Goal: Information Seeking & Learning: Learn about a topic

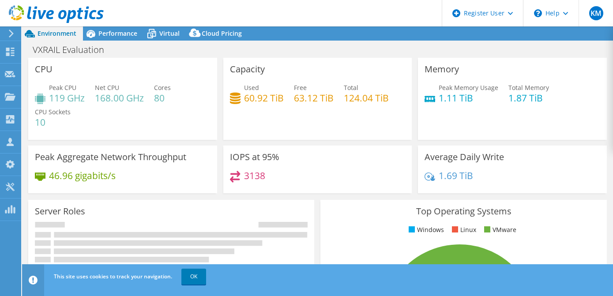
select select "USWest"
select select "USD"
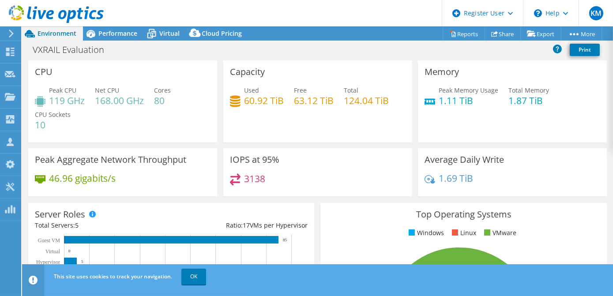
click at [95, 29] on div at bounding box center [52, 15] width 104 height 30
click at [101, 32] on span "Performance" at bounding box center [117, 33] width 39 height 8
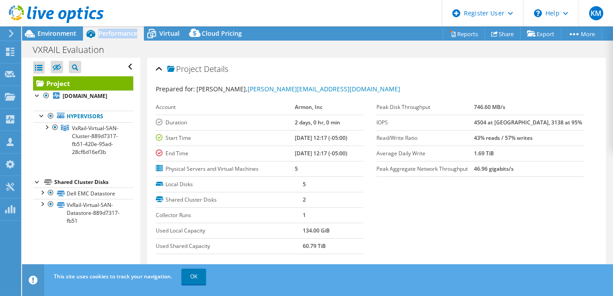
click at [101, 32] on span "Performance" at bounding box center [117, 33] width 39 height 8
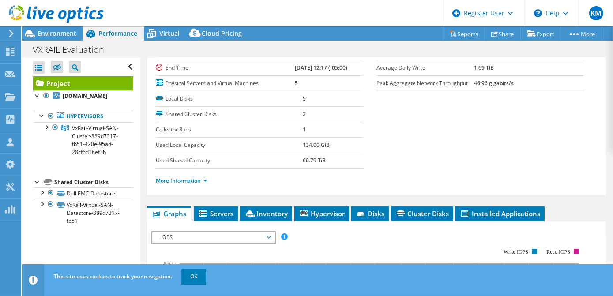
click at [194, 176] on li "More Information" at bounding box center [184, 181] width 57 height 10
drag, startPoint x: 194, startPoint y: 173, endPoint x: 196, endPoint y: 183, distance: 9.5
click at [196, 183] on li "More Information" at bounding box center [184, 181] width 57 height 10
drag, startPoint x: 196, startPoint y: 183, endPoint x: 189, endPoint y: 179, distance: 7.9
click at [189, 179] on link "More Information" at bounding box center [182, 181] width 52 height 8
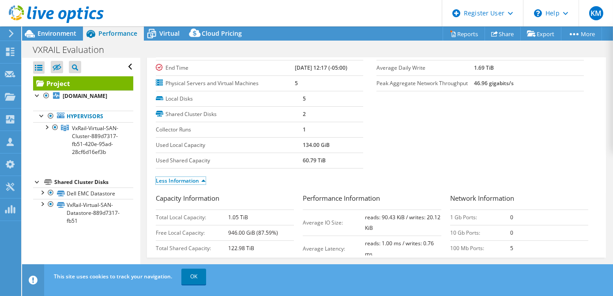
scroll to position [30, 0]
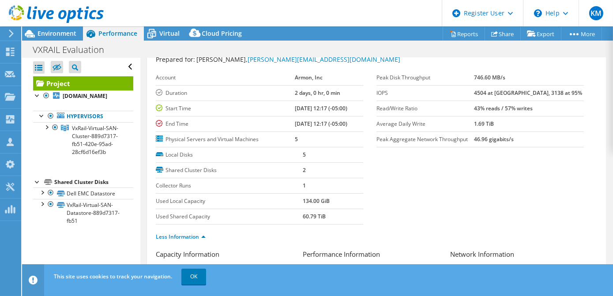
click at [216, 175] on td "Shared Cluster Disks" at bounding box center [229, 169] width 147 height 15
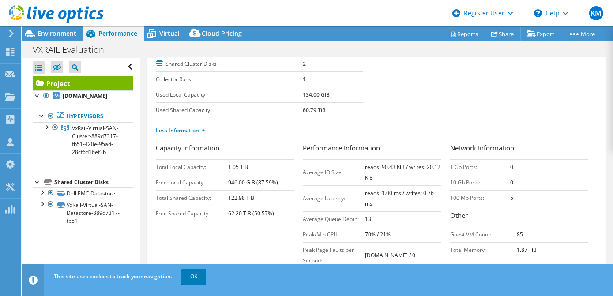
scroll to position [162, 0]
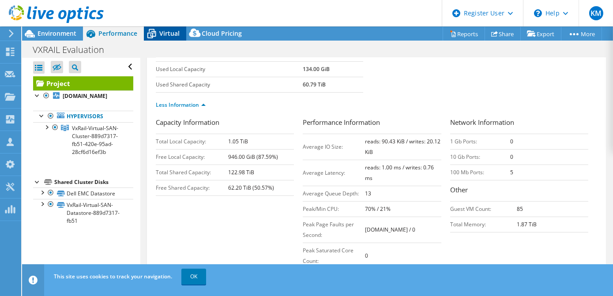
click at [151, 32] on icon at bounding box center [151, 34] width 9 height 7
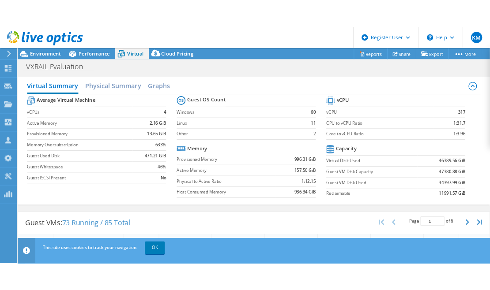
scroll to position [256, 0]
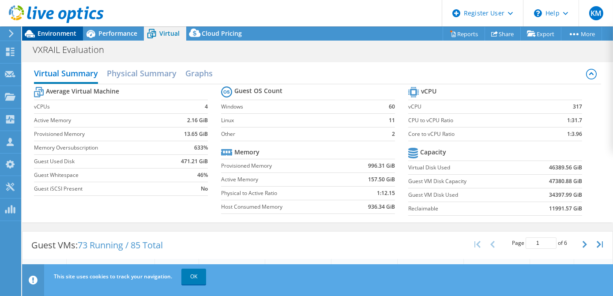
click at [61, 34] on span "Environment" at bounding box center [57, 33] width 39 height 8
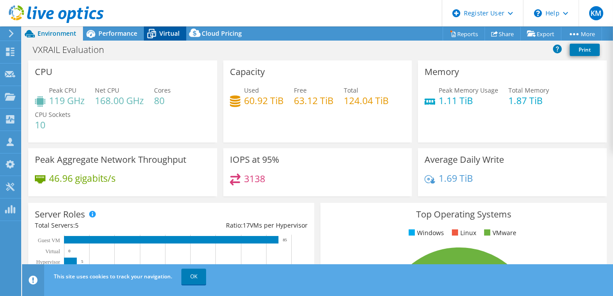
click at [151, 27] on icon at bounding box center [151, 33] width 15 height 15
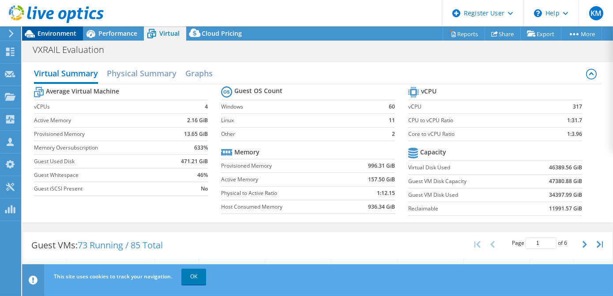
click at [55, 34] on span "Environment" at bounding box center [57, 33] width 39 height 8
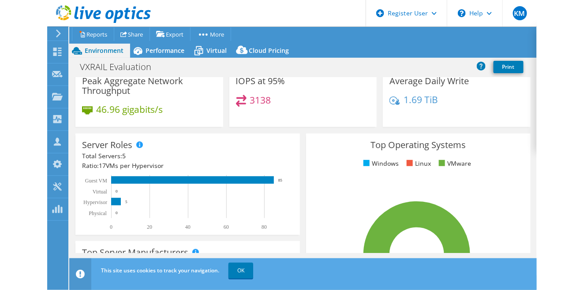
scroll to position [0, 0]
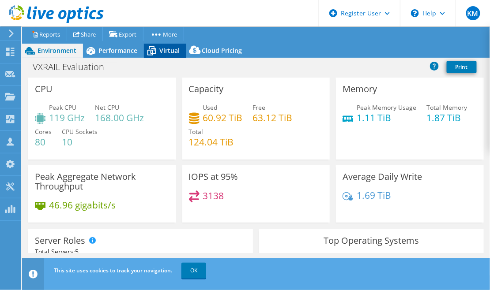
click at [168, 45] on div "Virtual" at bounding box center [165, 51] width 42 height 14
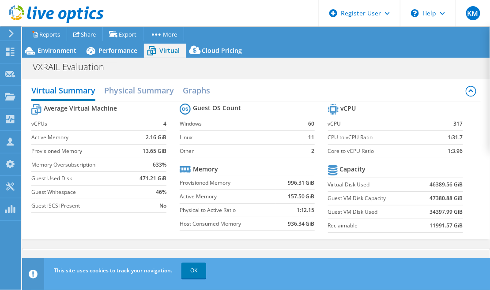
click at [470, 188] on section "vCPU vCPU 317 CPU to vCPU Ratio 1:31.7 Core to vCPU Ratio 1:3.96 Capacity Virtu…" at bounding box center [402, 170] width 148 height 136
click at [64, 51] on span "Environment" at bounding box center [57, 50] width 39 height 8
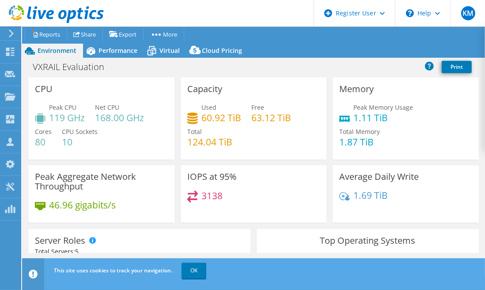
scroll to position [256, 0]
click at [270, 68] on div "VXRAIL Evaluation Print" at bounding box center [253, 67] width 463 height 16
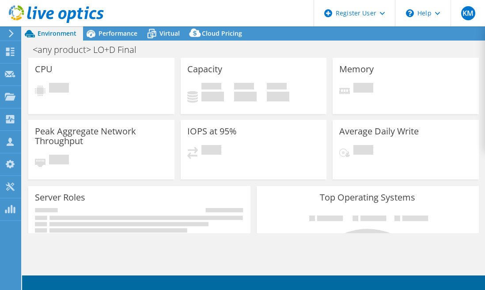
select select "USWest"
select select "USD"
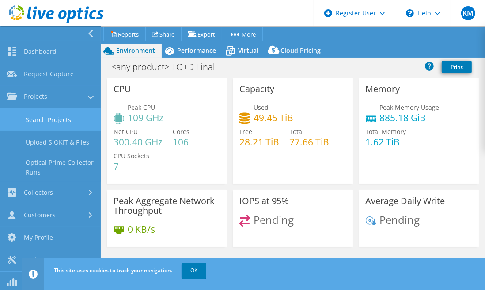
click at [46, 116] on link "Search Projects" at bounding box center [50, 120] width 101 height 23
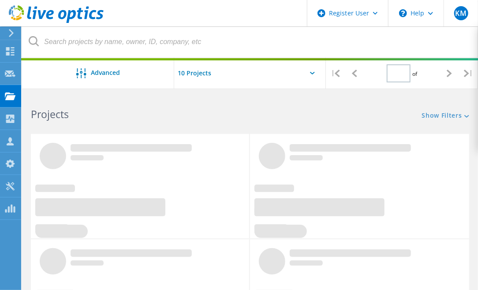
type input "1"
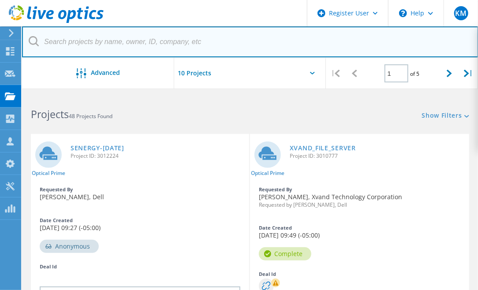
drag, startPoint x: 159, startPoint y: 44, endPoint x: 171, endPoint y: 50, distance: 14.0
click at [159, 44] on input "text" at bounding box center [250, 41] width 457 height 31
paste input "[EMAIL_ADDRESS][DOMAIN_NAME]"
type input "[EMAIL_ADDRESS][DOMAIN_NAME]"
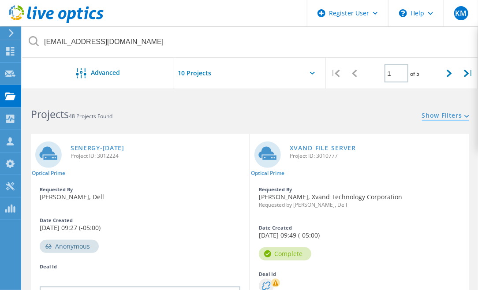
click at [450, 117] on link "Show Filters" at bounding box center [445, 117] width 47 height 8
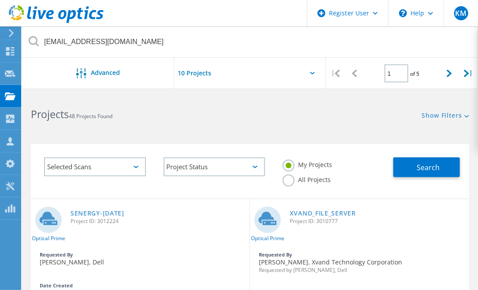
click at [316, 175] on label "All Projects" at bounding box center [307, 179] width 48 height 8
click at [0, 0] on input "All Projects" at bounding box center [0, 0] width 0 height 0
click at [421, 164] on span "Search" at bounding box center [428, 168] width 23 height 10
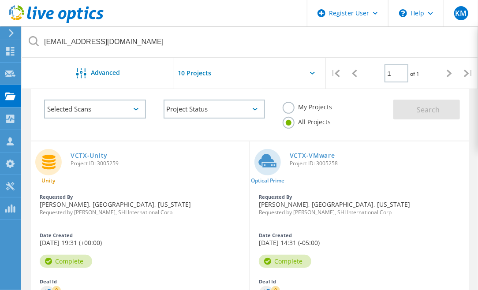
scroll to position [82, 0]
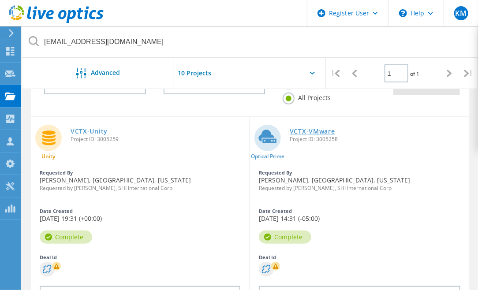
click at [301, 129] on link "VCTX-VMware" at bounding box center [312, 131] width 45 height 6
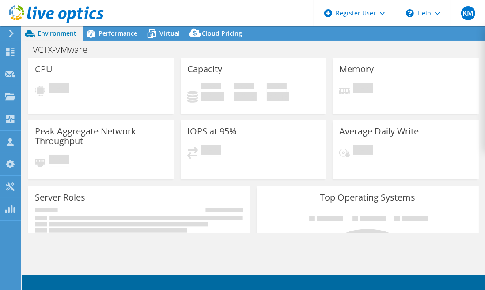
select select "USD"
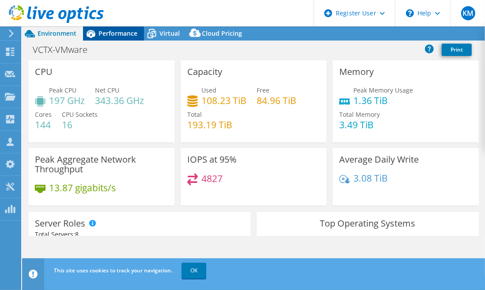
click at [105, 36] on div "Environment Performance Virtual Upgrades Cloud Pricing" at bounding box center [253, 33] width 463 height 14
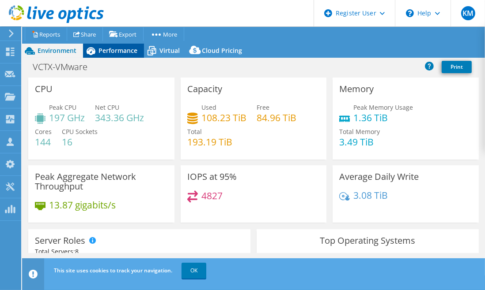
click at [112, 49] on span "Performance" at bounding box center [117, 50] width 39 height 8
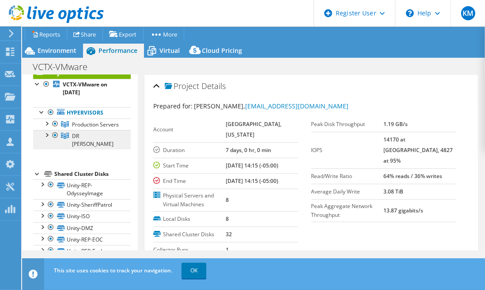
scroll to position [43, 0]
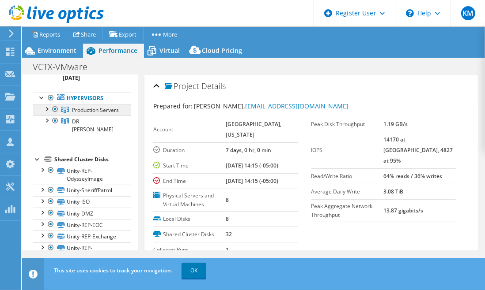
click at [90, 116] on link "Production Servers" at bounding box center [82, 109] width 98 height 11
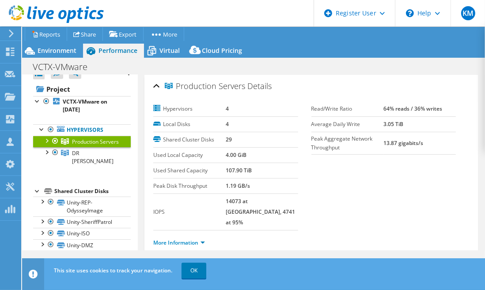
scroll to position [11, 0]
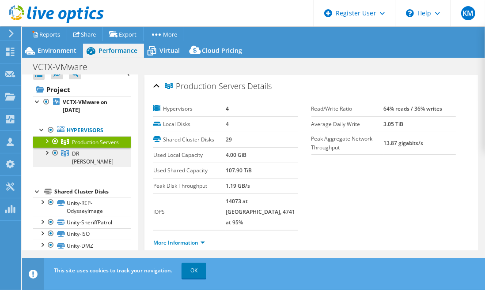
click at [81, 146] on span "DR [PERSON_NAME]" at bounding box center [95, 143] width 47 height 8
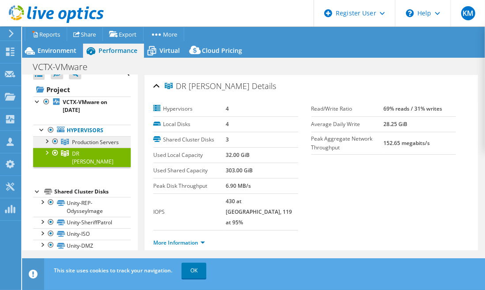
click at [89, 144] on span "Production Servers" at bounding box center [95, 143] width 47 height 8
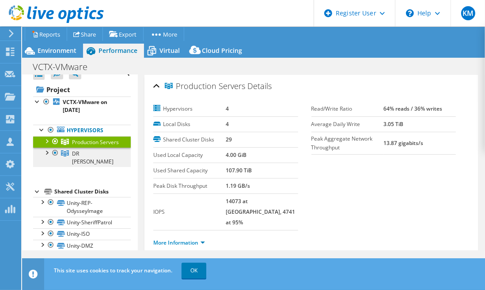
click at [93, 146] on span "DR [PERSON_NAME]" at bounding box center [95, 143] width 47 height 8
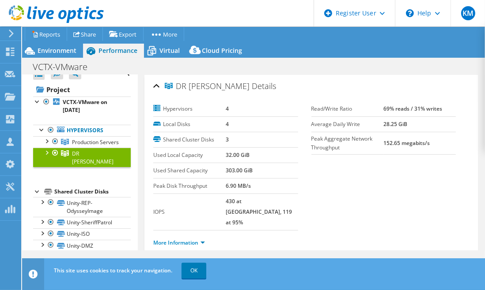
click at [195, 171] on label "Used Shared Capacity" at bounding box center [189, 170] width 72 height 9
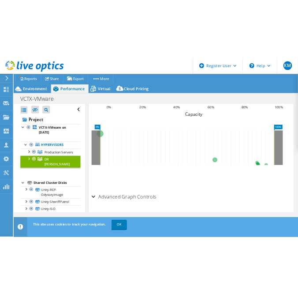
scroll to position [0, 0]
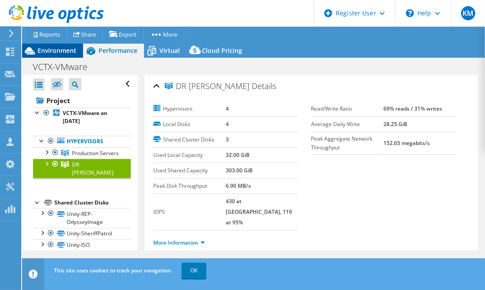
click at [66, 48] on span "Environment" at bounding box center [57, 50] width 39 height 8
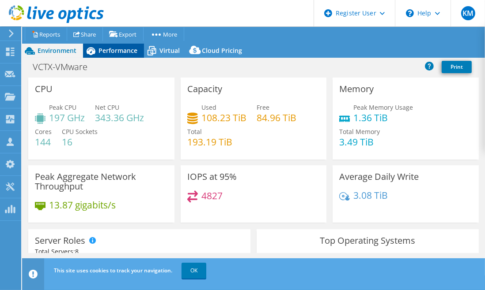
click at [123, 55] on div "Performance" at bounding box center [113, 51] width 61 height 14
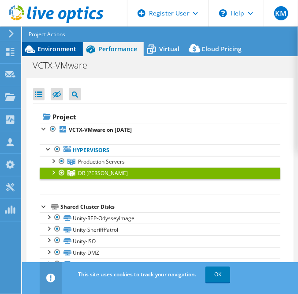
click at [53, 54] on div "Environment" at bounding box center [52, 49] width 61 height 14
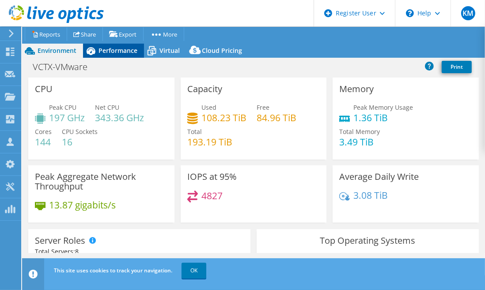
click at [122, 56] on div "Performance" at bounding box center [113, 51] width 61 height 14
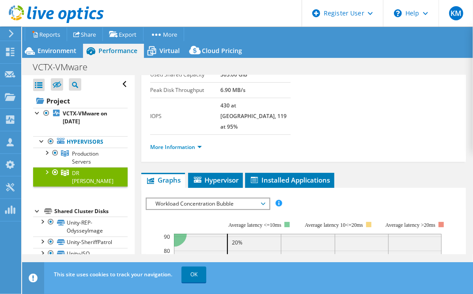
scroll to position [80, 0]
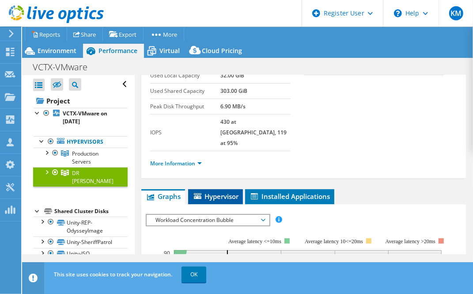
click at [210, 192] on span "Hypervisor" at bounding box center [215, 196] width 46 height 9
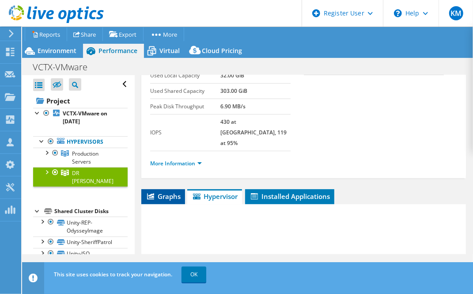
click at [169, 189] on li "Graphs" at bounding box center [163, 196] width 44 height 15
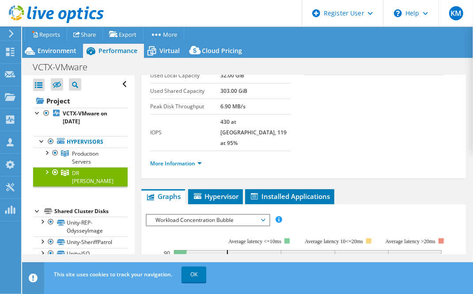
scroll to position [0, 0]
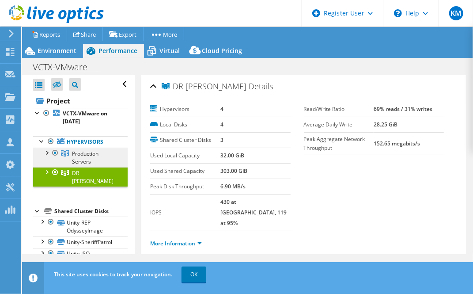
click at [81, 151] on span "Production Servers" at bounding box center [85, 157] width 26 height 15
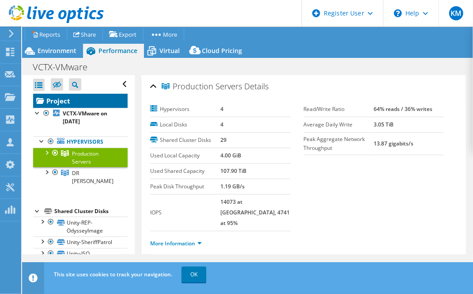
click at [74, 104] on link "Project" at bounding box center [80, 101] width 94 height 14
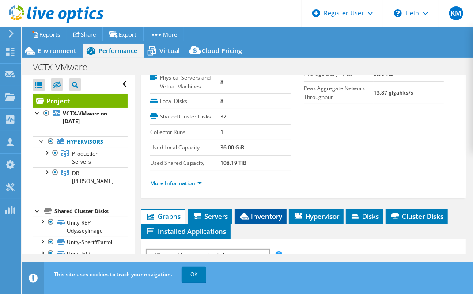
click at [281, 211] on span "Inventory" at bounding box center [260, 215] width 43 height 9
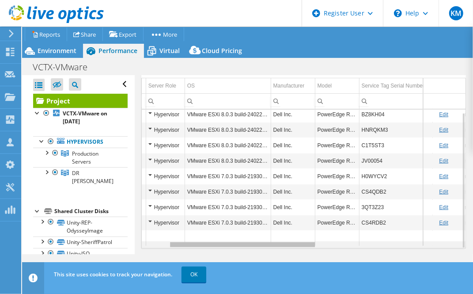
scroll to position [0, 64]
drag, startPoint x: 270, startPoint y: 233, endPoint x: 307, endPoint y: 231, distance: 37.1
click at [307, 231] on body "KM Dell User [PERSON_NAME] [PERSON_NAME][EMAIL_ADDRESS][DOMAIN_NAME] Dell My Pr…" at bounding box center [236, 147] width 473 height 294
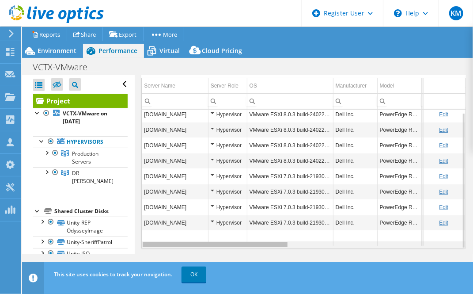
drag, startPoint x: 307, startPoint y: 231, endPoint x: 232, endPoint y: 230, distance: 75.5
click at [232, 230] on body "KM Dell User [PERSON_NAME] [PERSON_NAME][EMAIL_ADDRESS][DOMAIN_NAME] Dell My Pr…" at bounding box center [236, 147] width 473 height 294
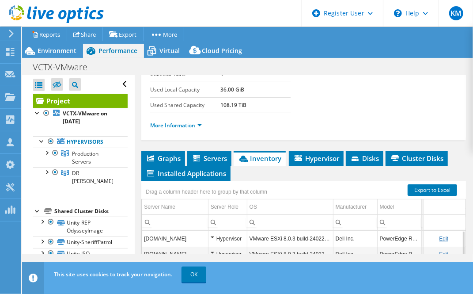
scroll to position [163, 0]
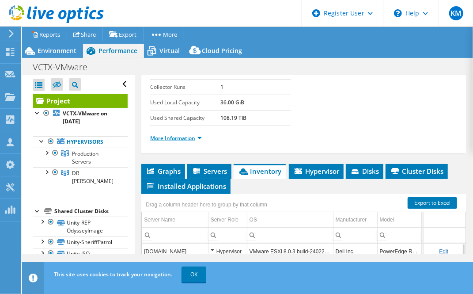
click at [196, 134] on link "More Information" at bounding box center [176, 138] width 52 height 8
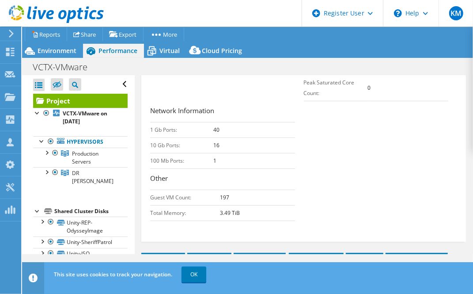
scroll to position [460, 0]
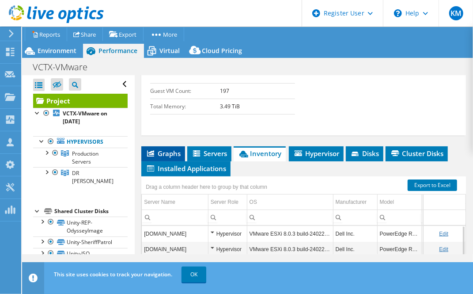
click at [180, 149] on span "Graphs" at bounding box center [163, 153] width 35 height 9
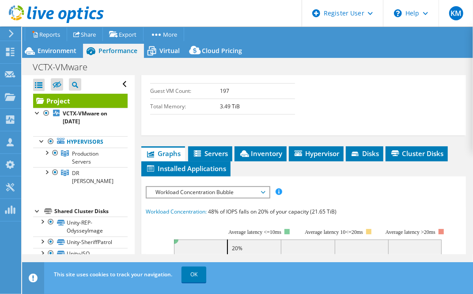
scroll to position [487, 0]
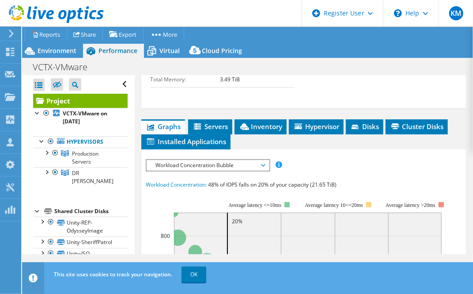
click at [260, 159] on div "Workload Concentration Bubble IOPS Disk Throughput IO Size Latency Queue Depth …" at bounding box center [208, 165] width 124 height 12
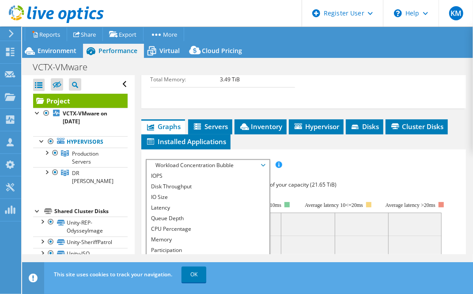
click at [344, 123] on ul "Graphs Servers Inventory Hypervisor Disks Cluster Disks Installed Applications" at bounding box center [303, 134] width 324 height 30
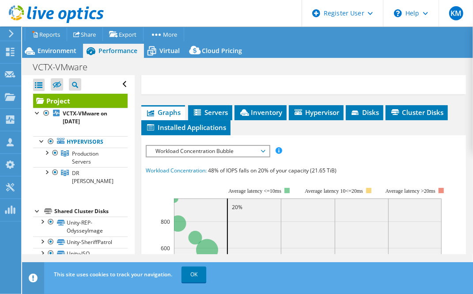
scroll to position [599, 0]
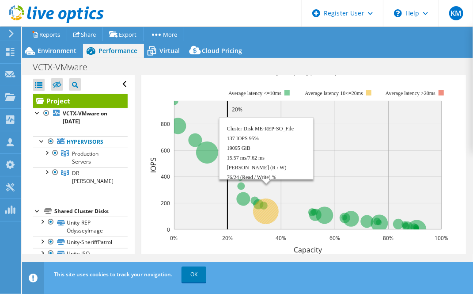
click at [267, 200] on circle at bounding box center [266, 211] width 26 height 26
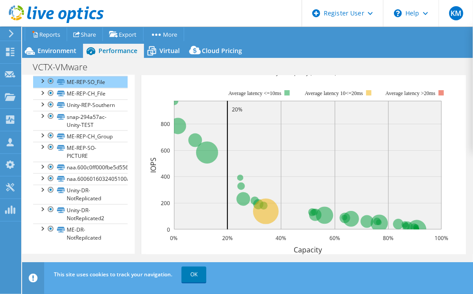
scroll to position [0, 0]
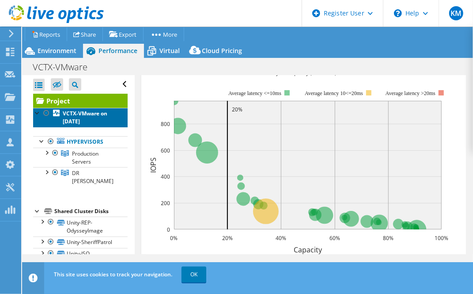
click at [76, 117] on b "VCTX-VMware on [DATE]" at bounding box center [85, 116] width 45 height 15
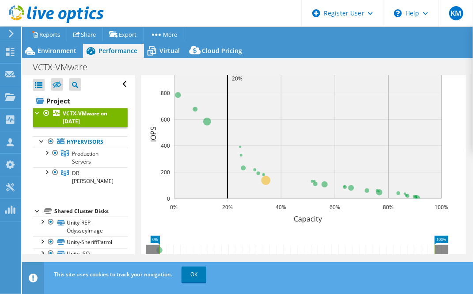
click at [221, 121] on div at bounding box center [304, 189] width 316 height 308
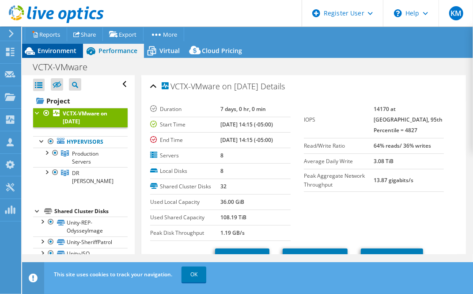
click at [60, 53] on span "Environment" at bounding box center [57, 50] width 39 height 8
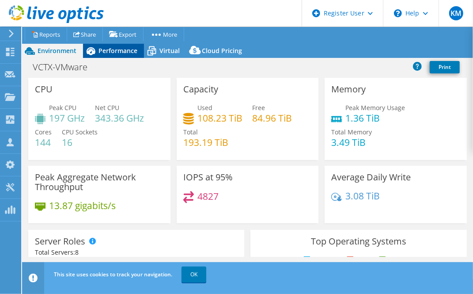
click at [121, 51] on span "Performance" at bounding box center [117, 50] width 39 height 8
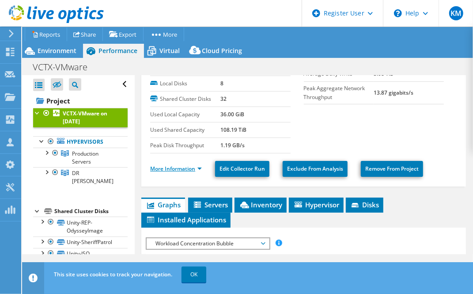
click at [174, 168] on link "More Information" at bounding box center [176, 169] width 52 height 8
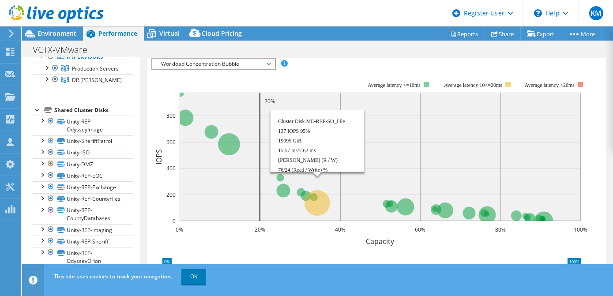
click at [320, 190] on circle at bounding box center [318, 203] width 26 height 26
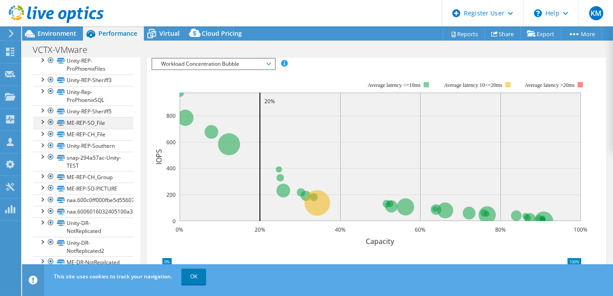
click at [41, 117] on div at bounding box center [42, 121] width 9 height 9
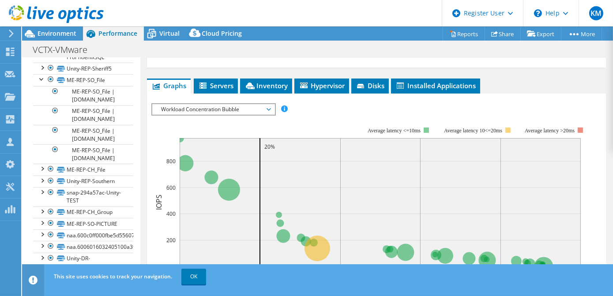
scroll to position [437, 0]
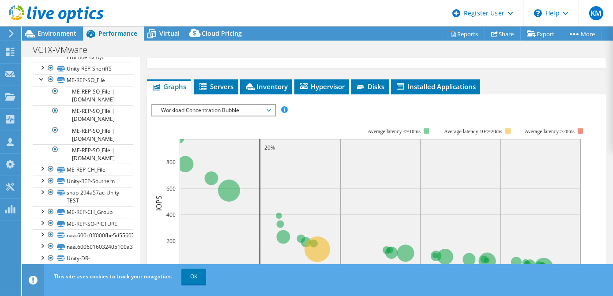
click at [237, 105] on span "Workload Concentration Bubble" at bounding box center [213, 110] width 113 height 11
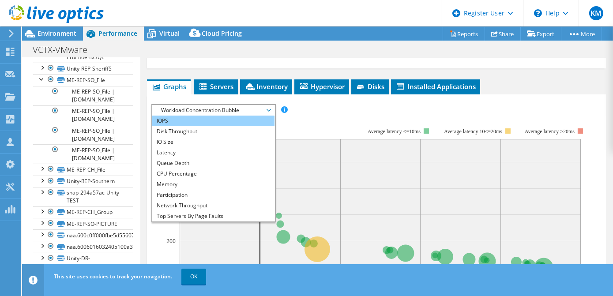
click at [218, 116] on li "IOPS" at bounding box center [213, 121] width 122 height 11
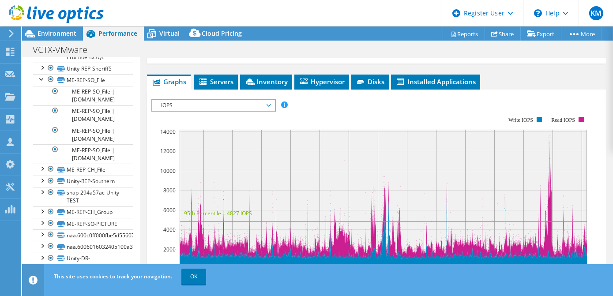
scroll to position [449, 0]
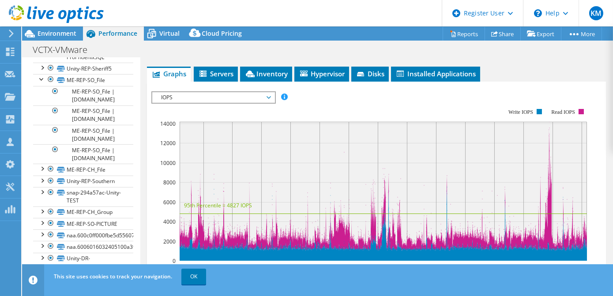
click at [225, 92] on span "IOPS" at bounding box center [213, 97] width 113 height 11
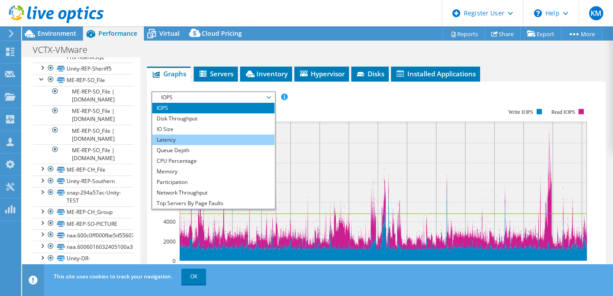
click at [191, 135] on li "Latency" at bounding box center [213, 140] width 122 height 11
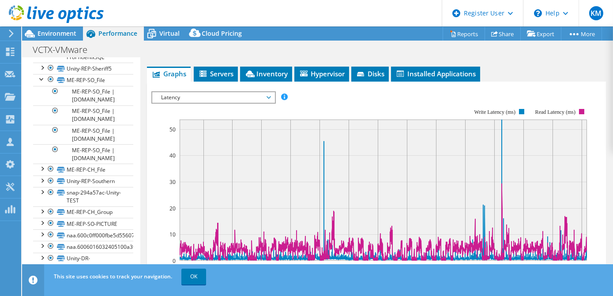
scroll to position [462, 0]
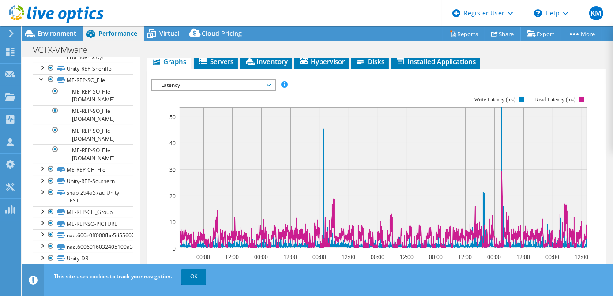
click at [200, 136] on rect at bounding box center [383, 177] width 407 height 141
click at [225, 80] on span "Latency" at bounding box center [213, 85] width 113 height 11
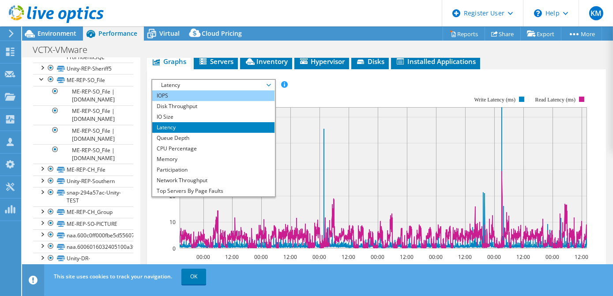
click at [224, 90] on li "IOPS" at bounding box center [213, 95] width 122 height 11
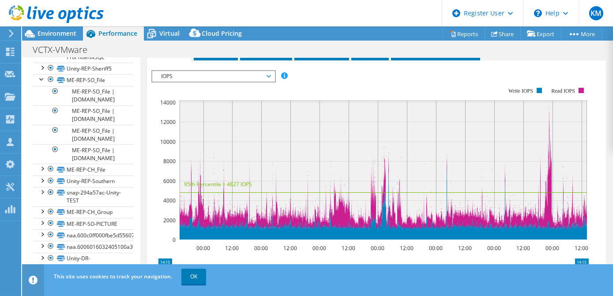
scroll to position [471, 0]
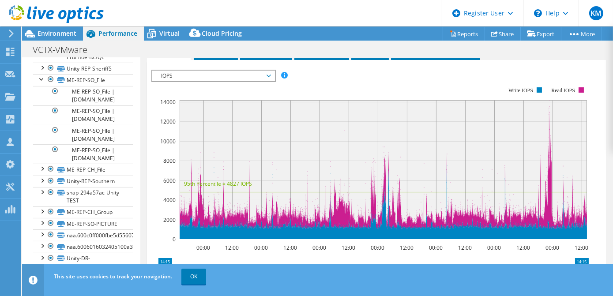
click at [230, 71] on span "IOPS" at bounding box center [213, 76] width 113 height 11
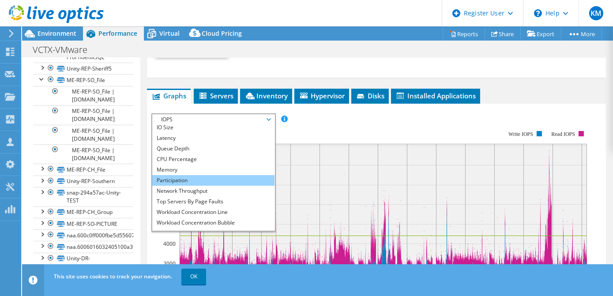
scroll to position [32, 0]
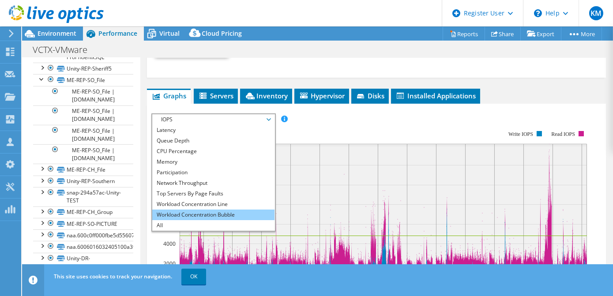
click at [215, 210] on li "Workload Concentration Bubble" at bounding box center [213, 215] width 122 height 11
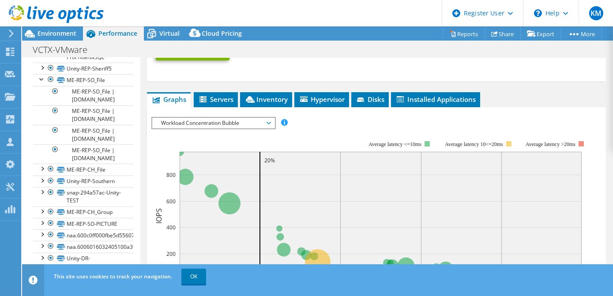
scroll to position [423, 0]
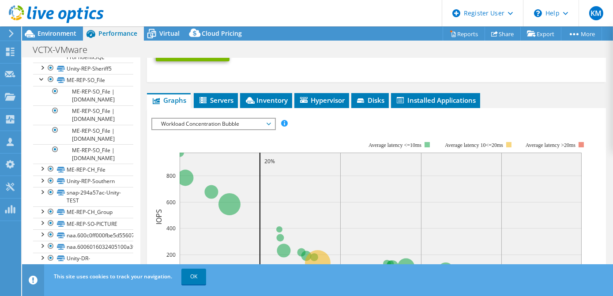
click at [242, 119] on span "Workload Concentration Bubble" at bounding box center [213, 124] width 113 height 11
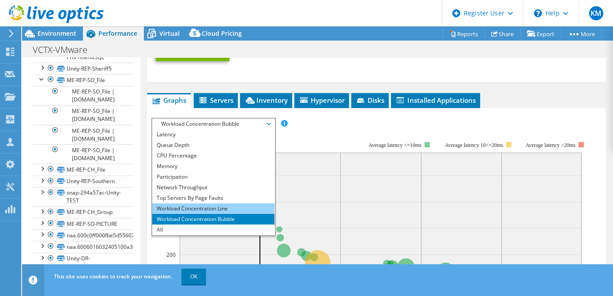
click at [221, 203] on li "Workload Concentration Line" at bounding box center [213, 208] width 122 height 11
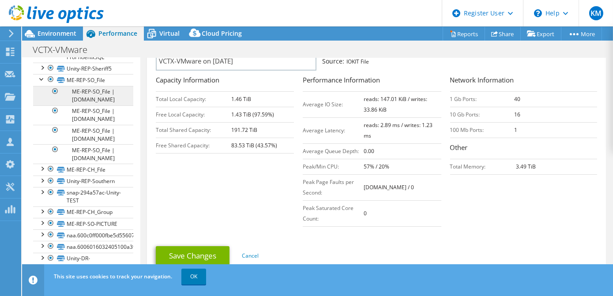
scroll to position [0, 0]
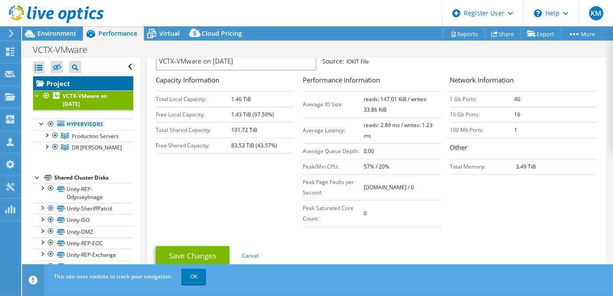
click at [71, 77] on link "Project" at bounding box center [83, 83] width 100 height 14
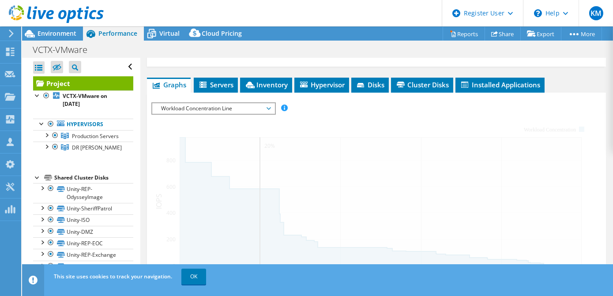
scroll to position [239, 0]
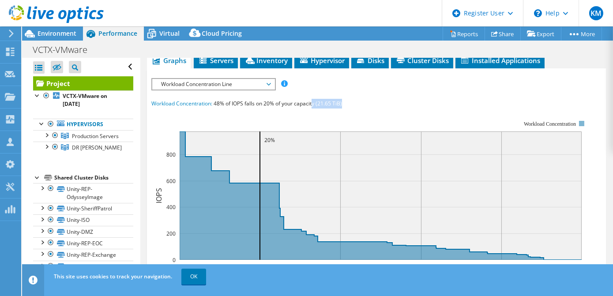
drag, startPoint x: 313, startPoint y: 100, endPoint x: 359, endPoint y: 99, distance: 46.3
click at [359, 99] on div "Workload Concentration: 48% of IOPS falls on 20% of your capacity (21.65 TiB)" at bounding box center [376, 104] width 450 height 10
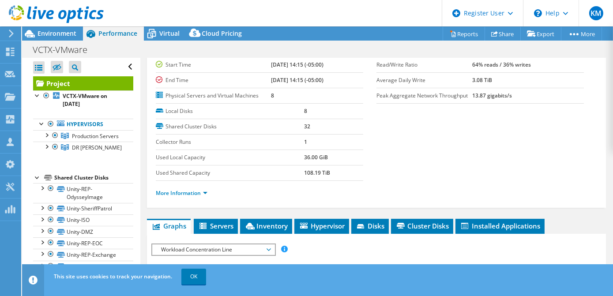
scroll to position [0, 0]
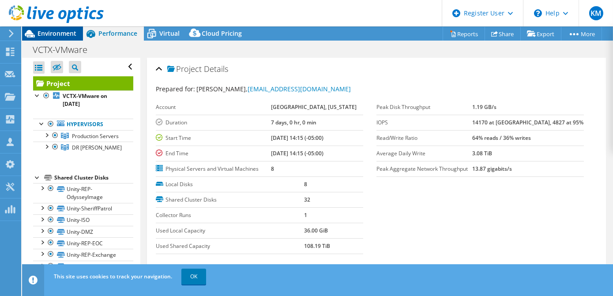
click at [49, 33] on span "Environment" at bounding box center [57, 33] width 39 height 8
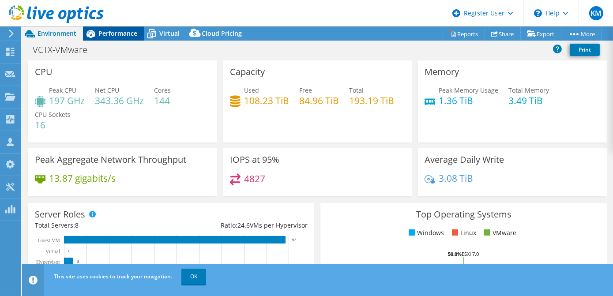
click at [128, 34] on span "Performance" at bounding box center [117, 33] width 39 height 8
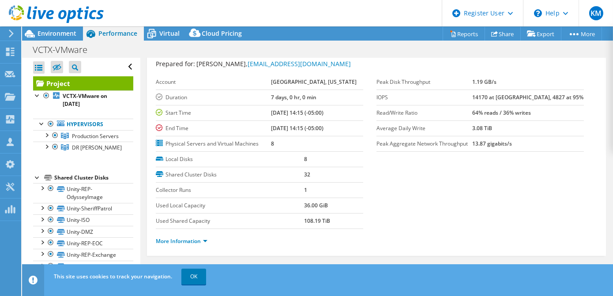
scroll to position [26, 0]
click at [101, 139] on link "Production Servers" at bounding box center [83, 135] width 100 height 11
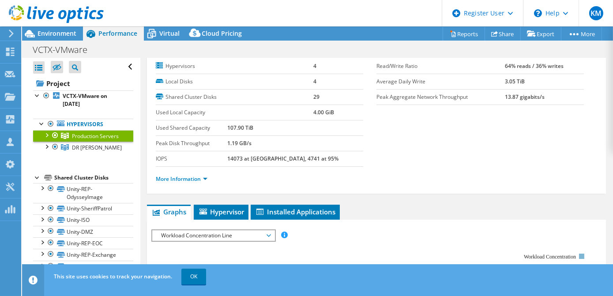
scroll to position [0, 0]
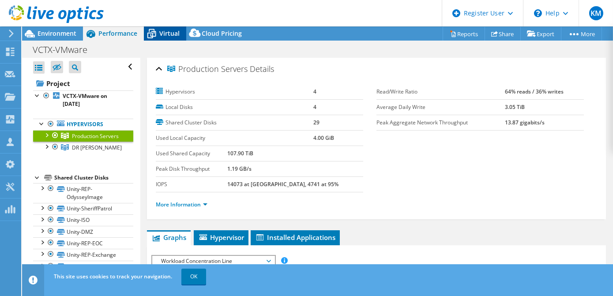
click at [164, 37] on span "Virtual" at bounding box center [169, 33] width 20 height 8
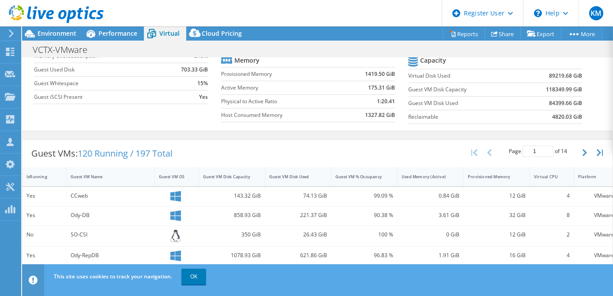
scroll to position [94, 0]
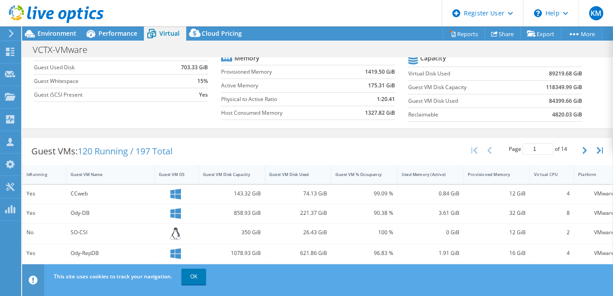
click at [323, 171] on div at bounding box center [331, 174] width 16 height 19
click at [298, 172] on div "Guest VM Disk Used" at bounding box center [292, 175] width 47 height 6
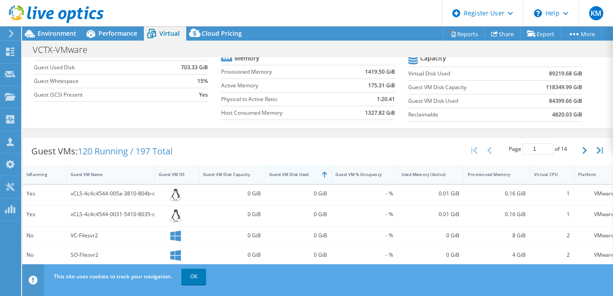
click at [298, 172] on div "Guest VM Disk Used" at bounding box center [292, 175] width 47 height 6
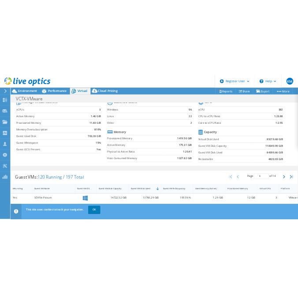
scroll to position [35, 0]
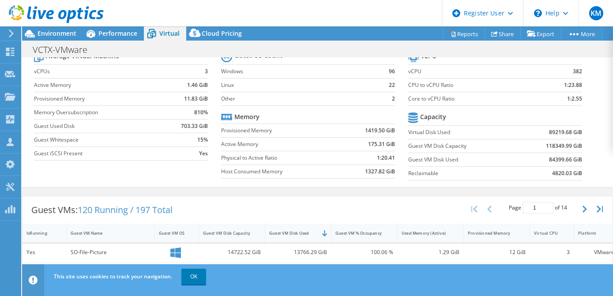
click at [245, 7] on header "KM Dell User [PERSON_NAME] [PERSON_NAME][EMAIL_ADDRESS][DOMAIN_NAME] Dell My Pr…" at bounding box center [306, 13] width 613 height 26
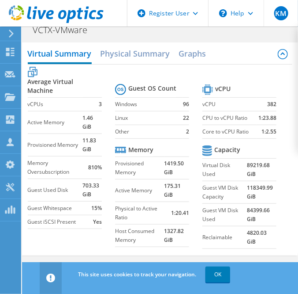
scroll to position [0, 0]
